Goal: Information Seeking & Learning: Learn about a topic

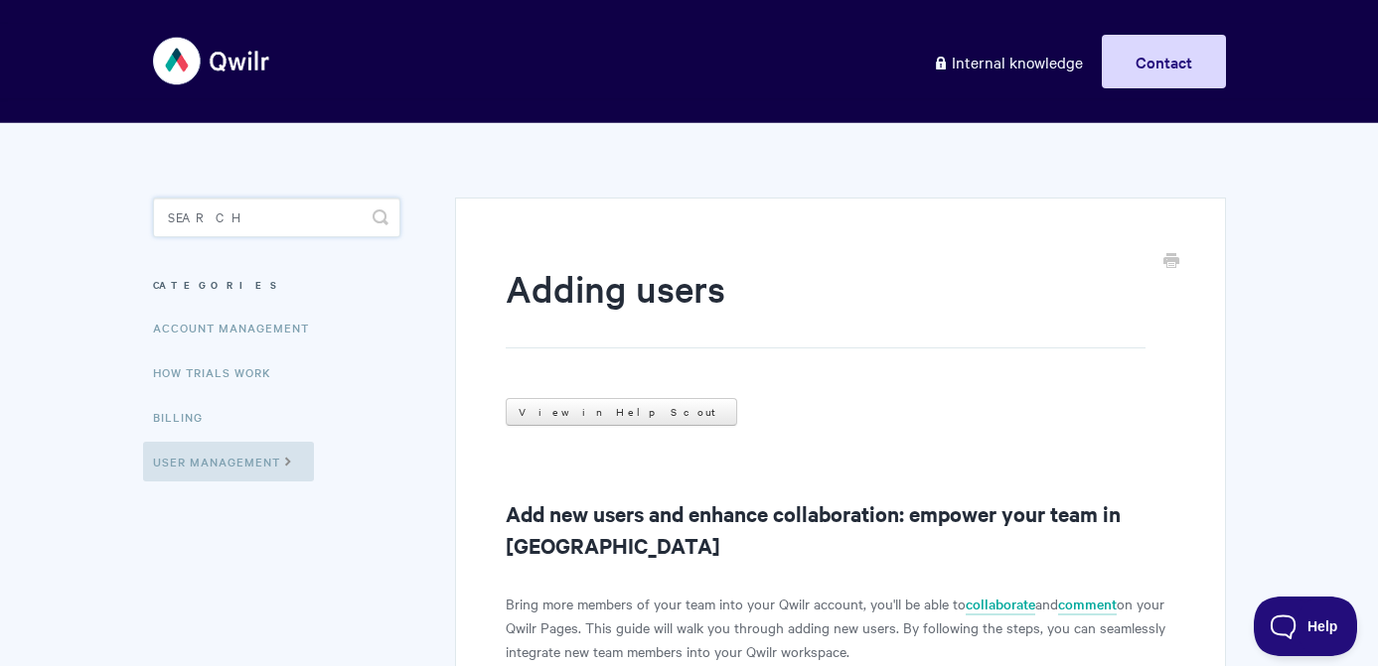
click at [203, 218] on input "Search" at bounding box center [276, 218] width 247 height 40
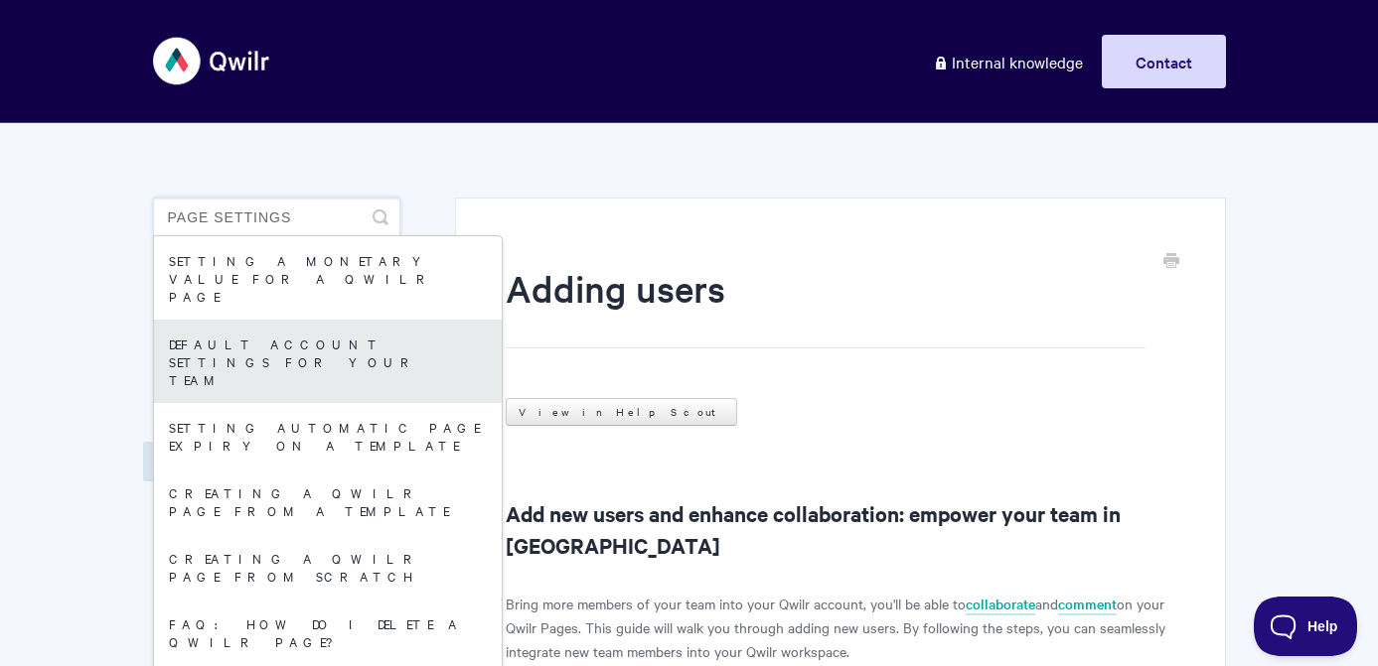
type input "page settings"
click at [243, 320] on link "Default Account Settings For Your Team" at bounding box center [328, 361] width 348 height 83
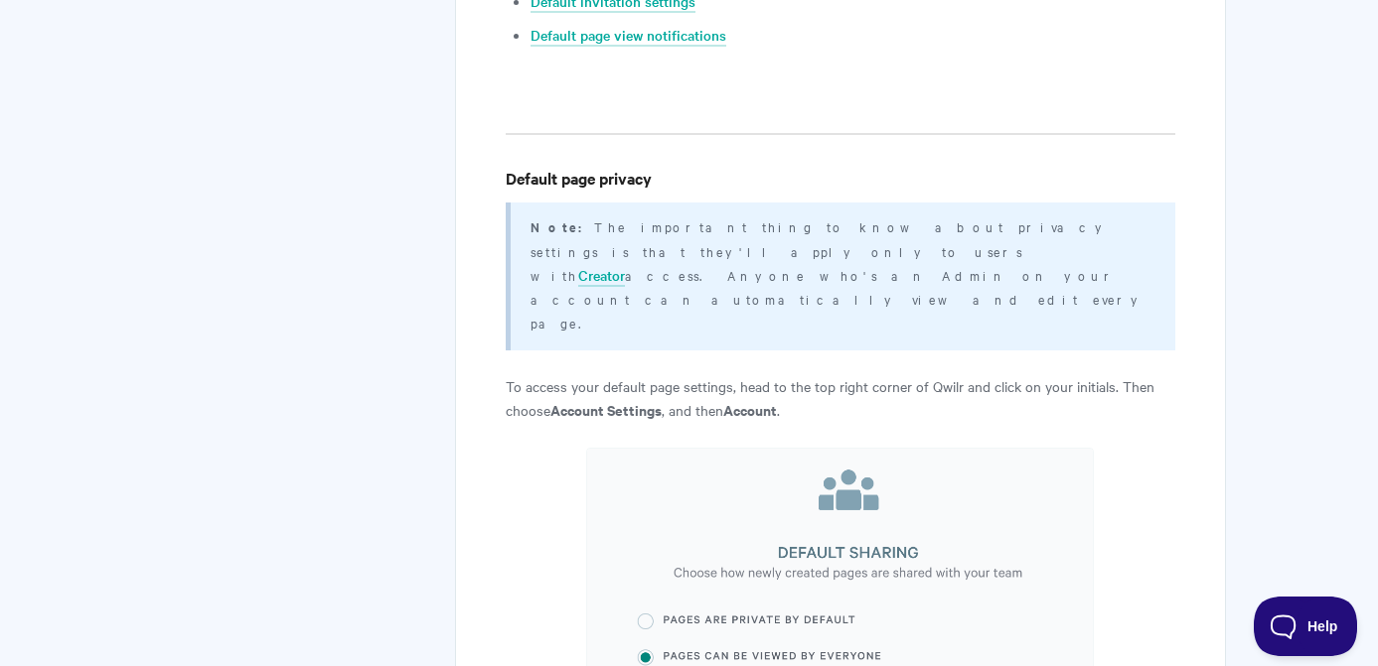
scroll to position [661, 0]
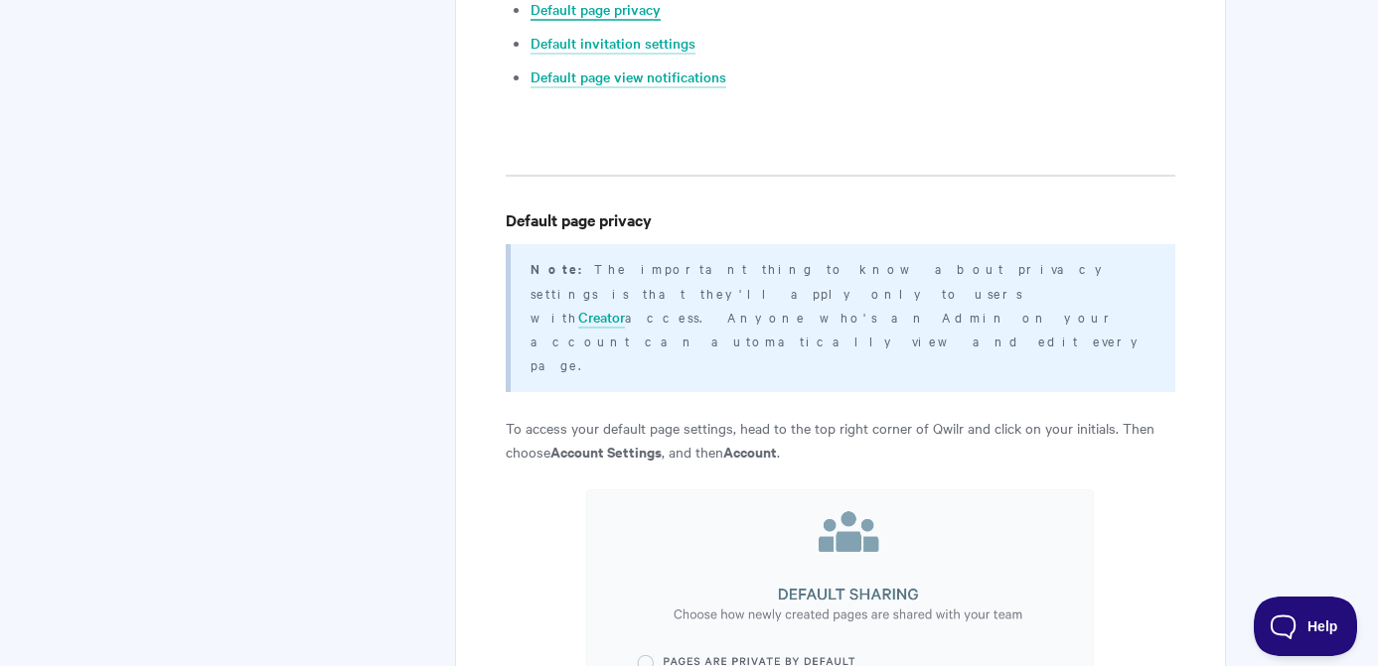
click at [595, 9] on link "Default page privacy" at bounding box center [595, 10] width 130 height 22
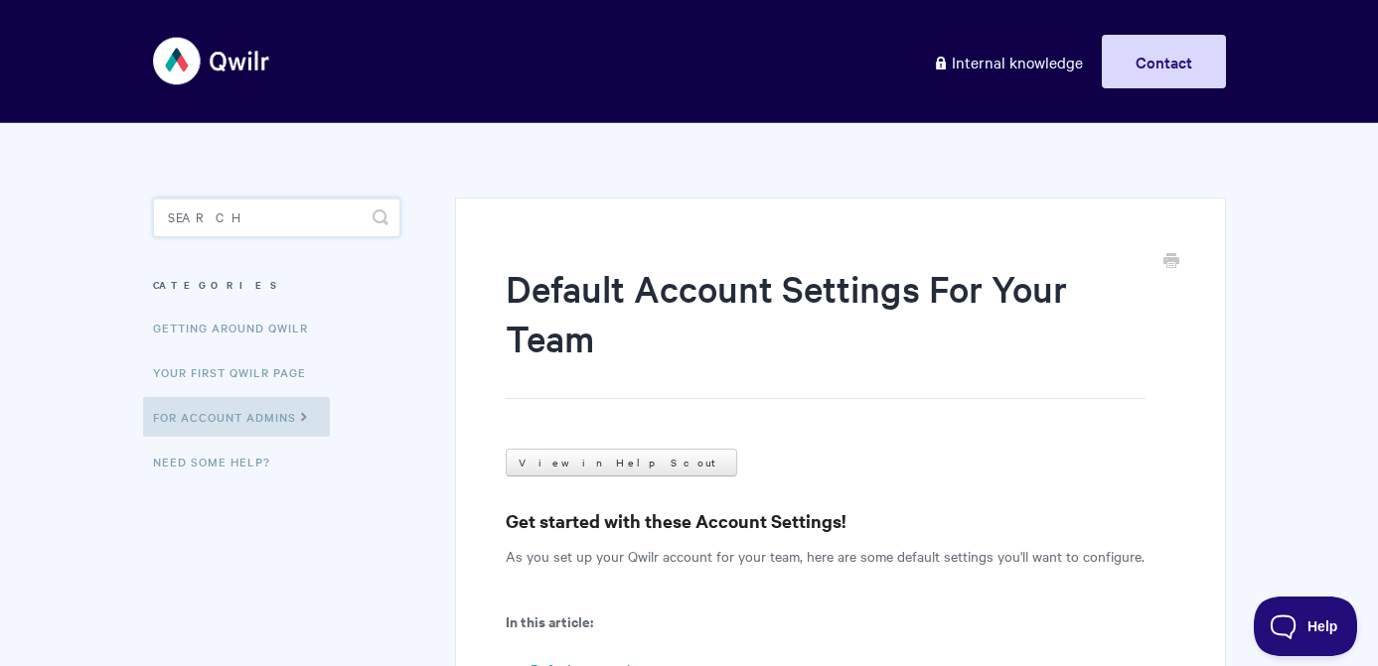
click at [218, 225] on input "Search" at bounding box center [276, 218] width 247 height 40
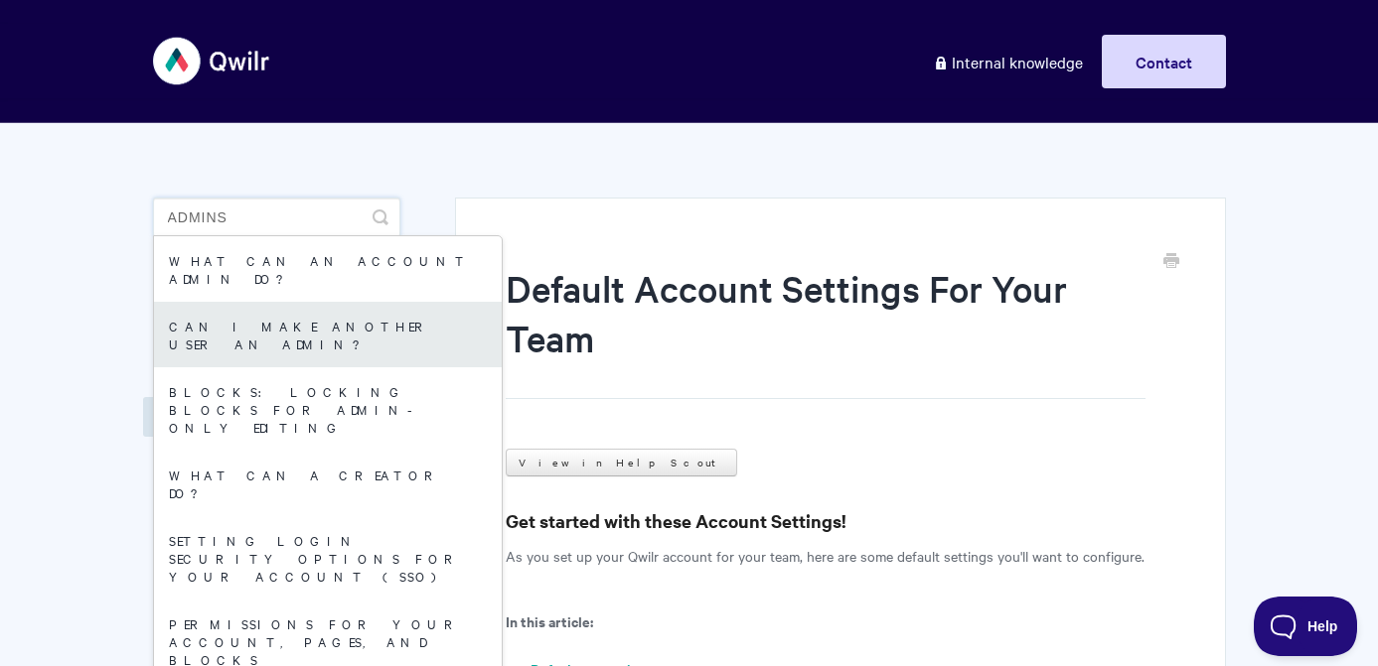
type input "admins"
click at [276, 304] on link "Can I make another user an Admin?" at bounding box center [328, 335] width 348 height 66
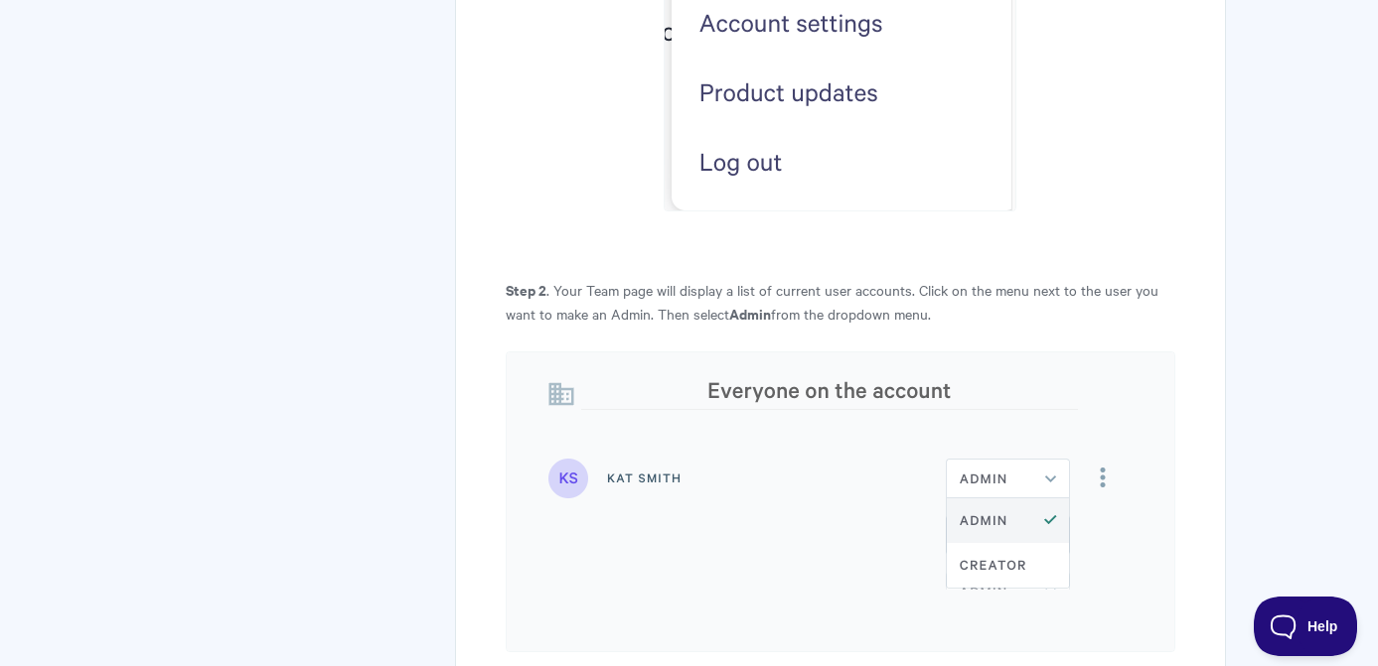
scroll to position [1468, 0]
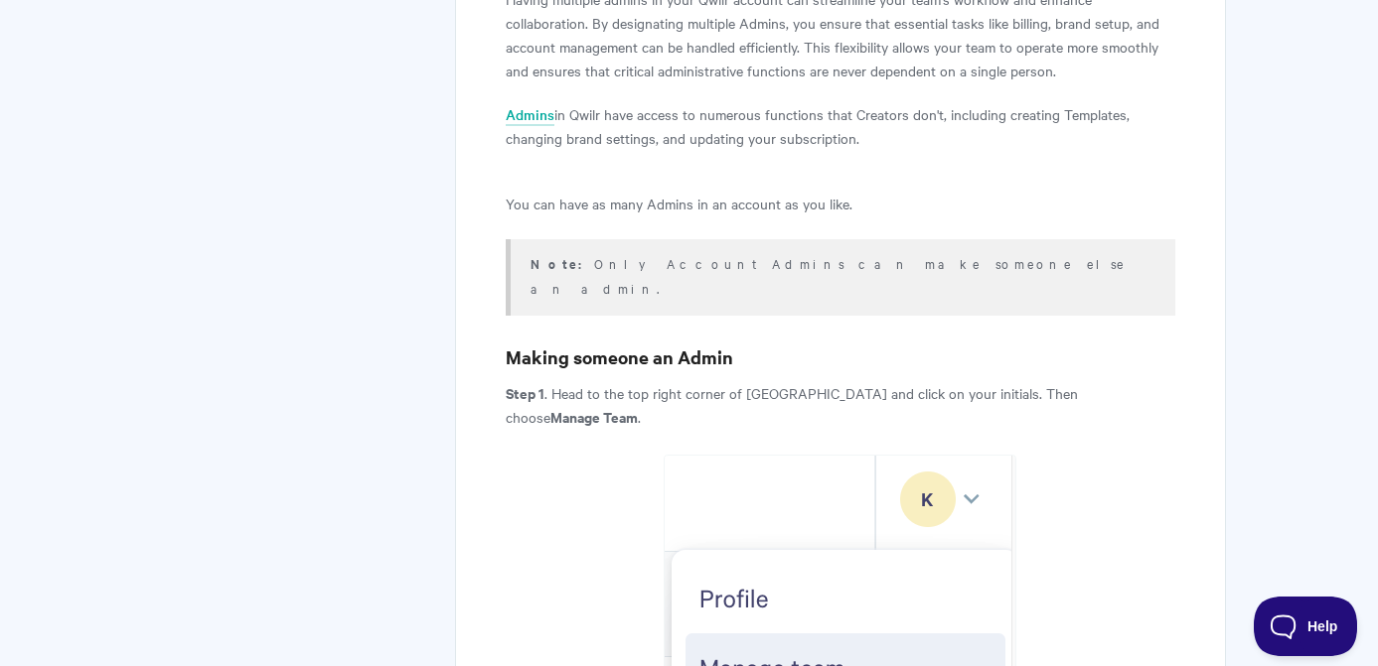
scroll to position [607, 0]
